Goal: Transaction & Acquisition: Purchase product/service

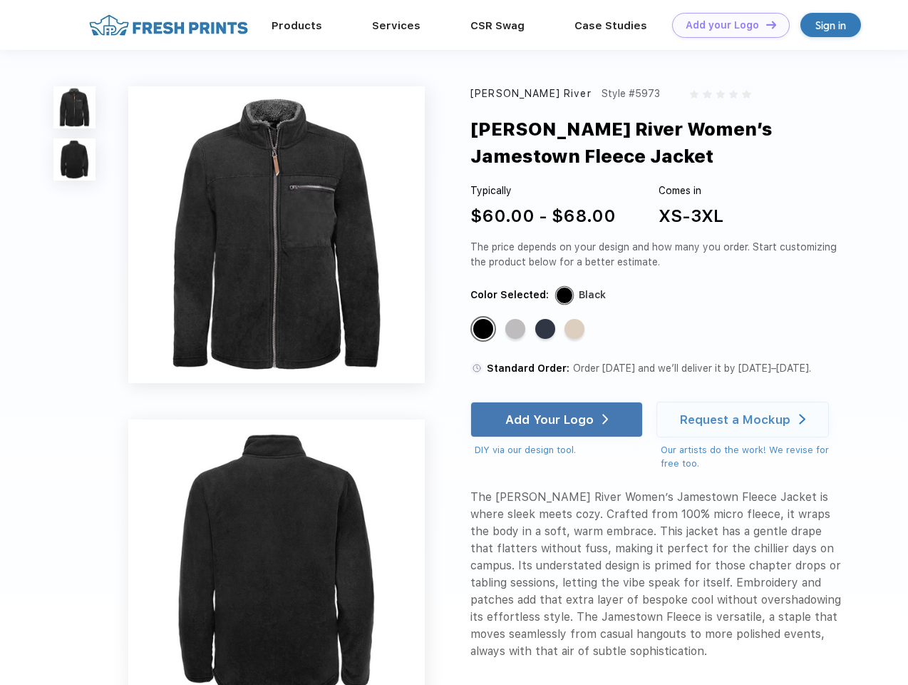
click at [726, 25] on link "Add your Logo Design Tool" at bounding box center [731, 25] width 118 height 25
click at [0, 0] on div "Design Tool" at bounding box center [0, 0] width 0 height 0
click at [765, 24] on link "Add your Logo Design Tool" at bounding box center [731, 25] width 118 height 25
click at [75, 107] on img at bounding box center [74, 107] width 42 height 42
click at [75, 160] on img at bounding box center [74, 159] width 42 height 42
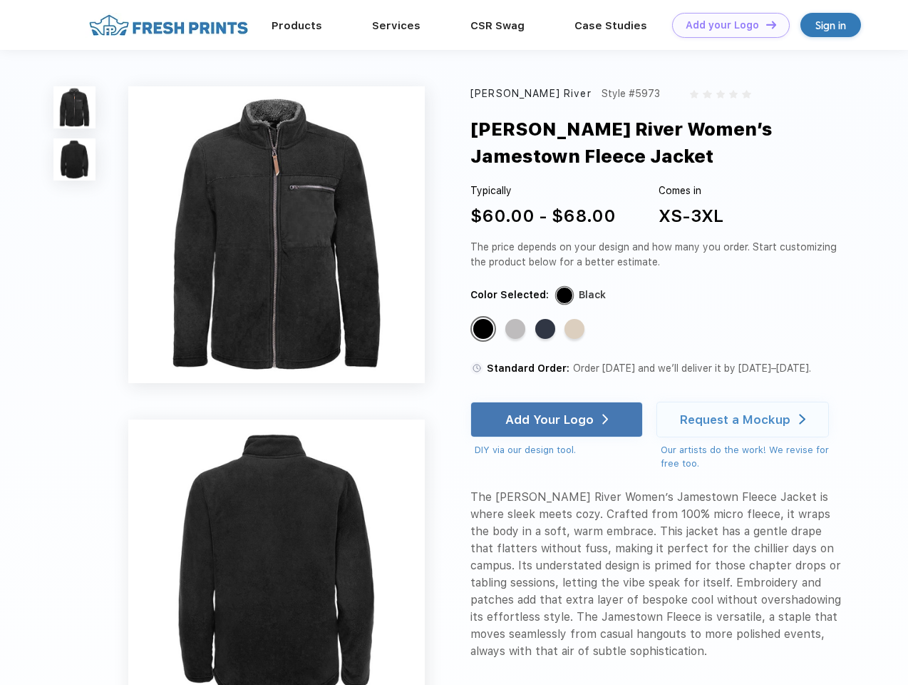
click at [485, 329] on div "Standard Color" at bounding box center [483, 329] width 20 height 20
click at [517, 329] on div "Standard Color" at bounding box center [516, 329] width 20 height 20
click at [547, 329] on div "Standard Color" at bounding box center [546, 329] width 20 height 20
click at [576, 329] on div "Standard Color" at bounding box center [575, 329] width 20 height 20
click at [558, 419] on div "Add Your Logo" at bounding box center [550, 419] width 88 height 14
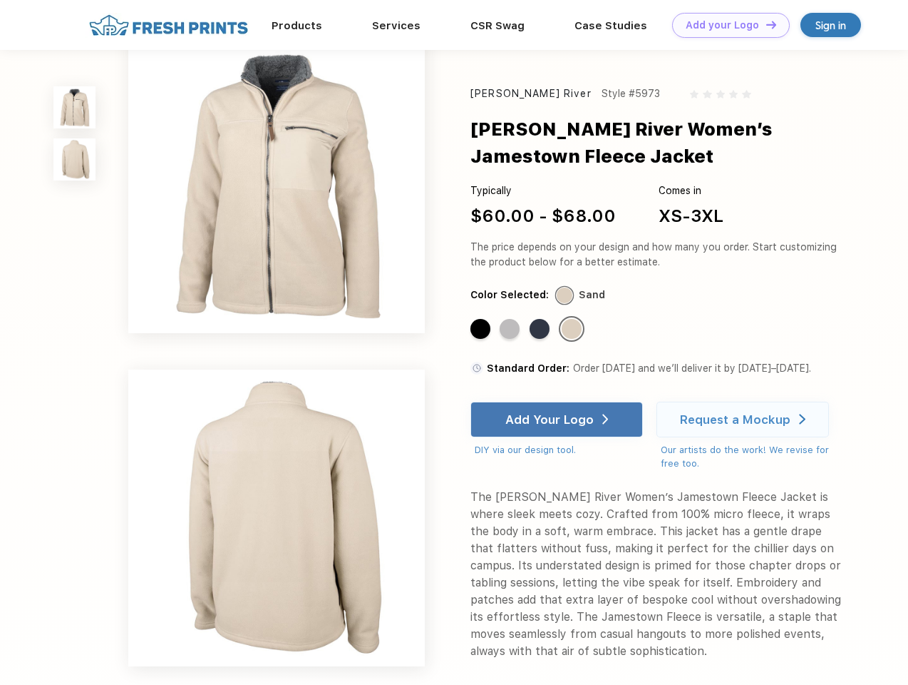
scroll to position [272, 0]
